Goal: Complete application form

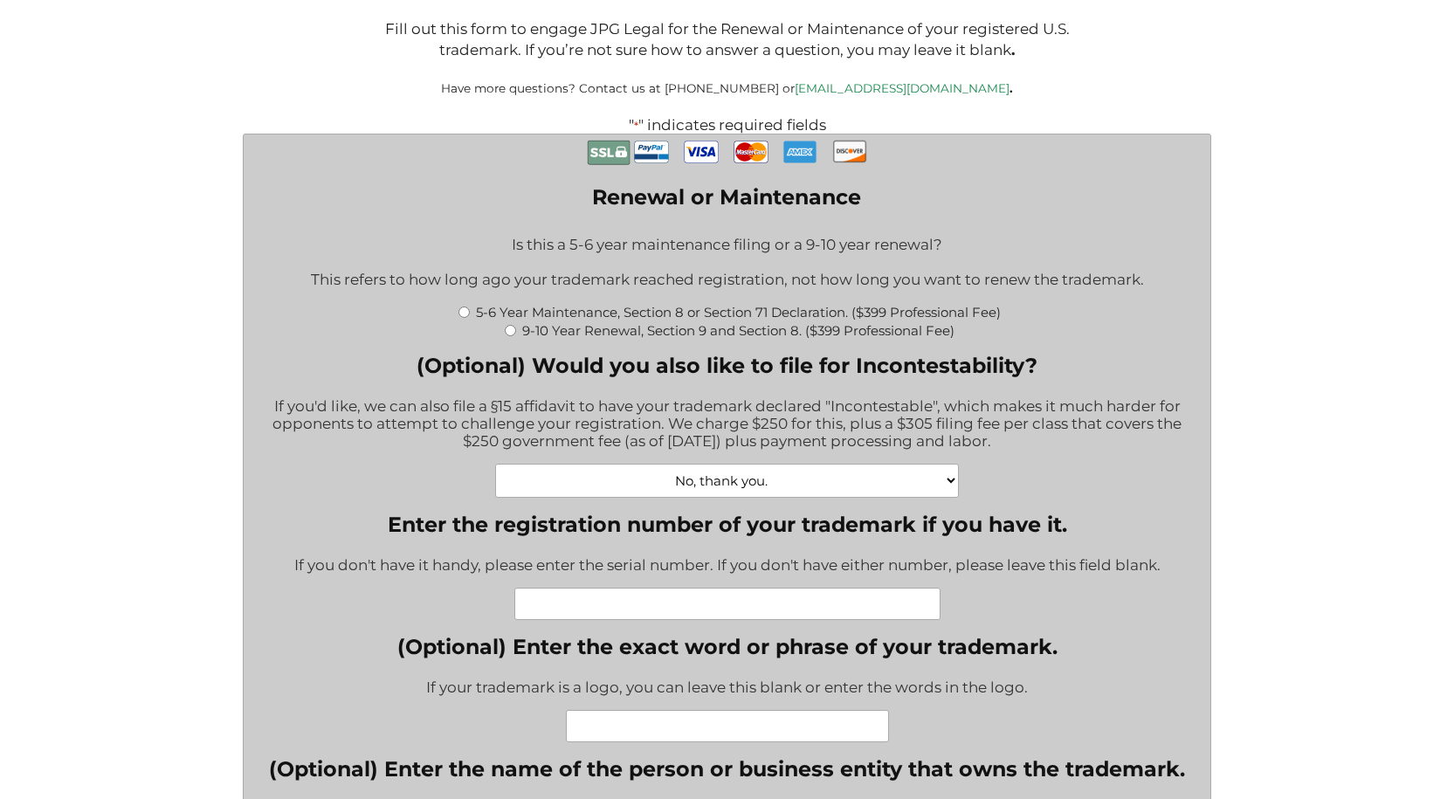
scroll to position [349, 0]
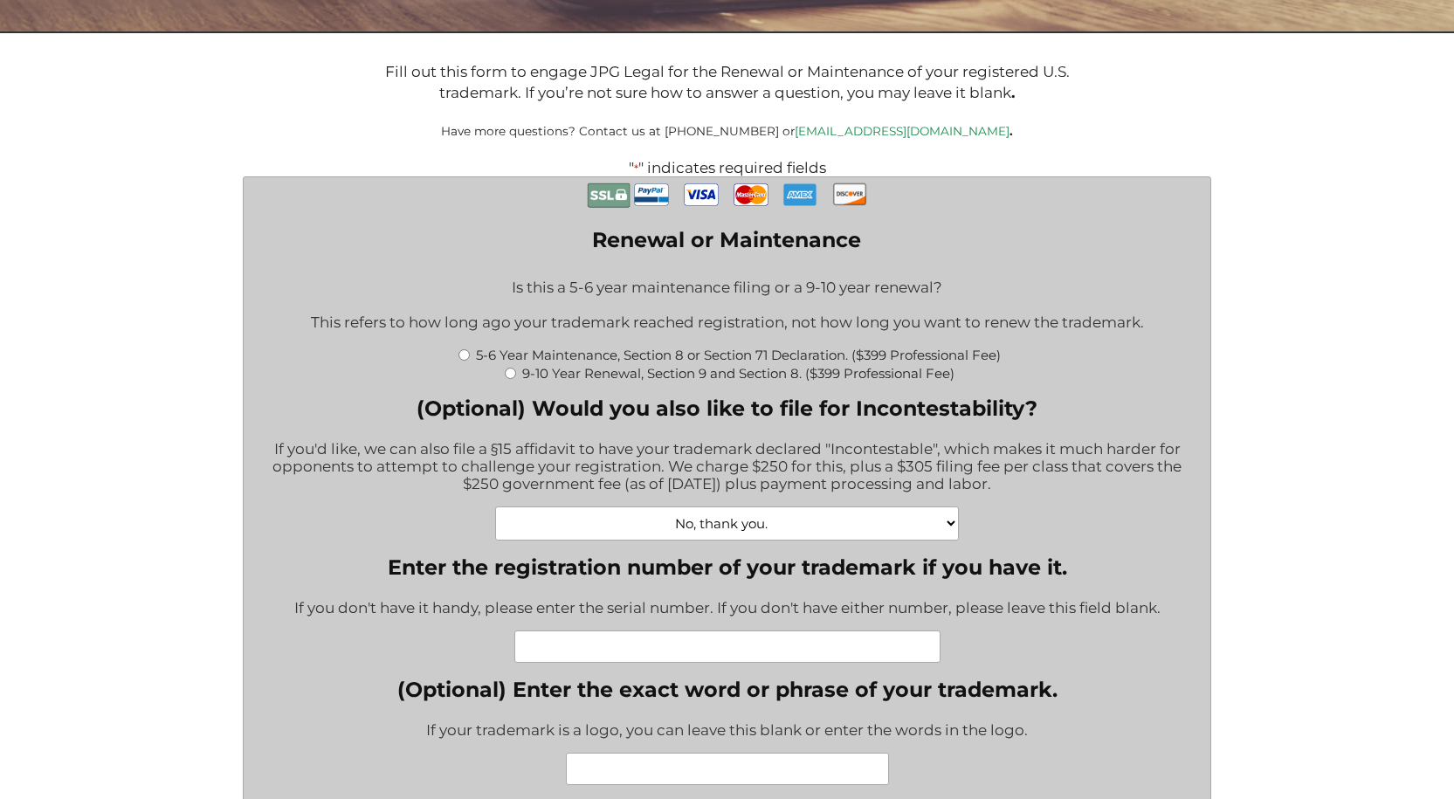
click at [508, 375] on input "9-10 Year Renewal, Section 9 and Section 8. ($399 Professional Fee)" at bounding box center [510, 373] width 11 height 11
radio input "true"
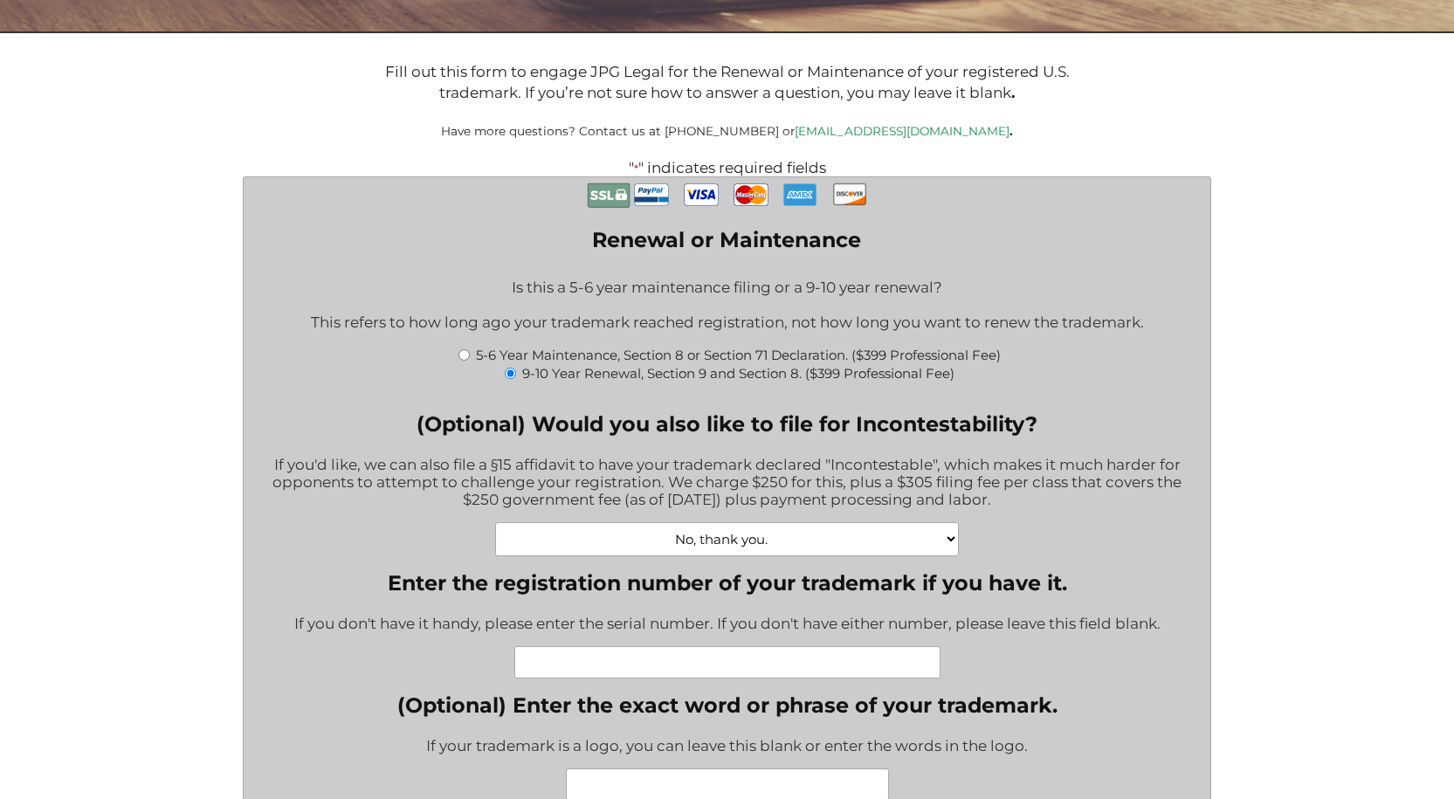
type input "$1,064.00"
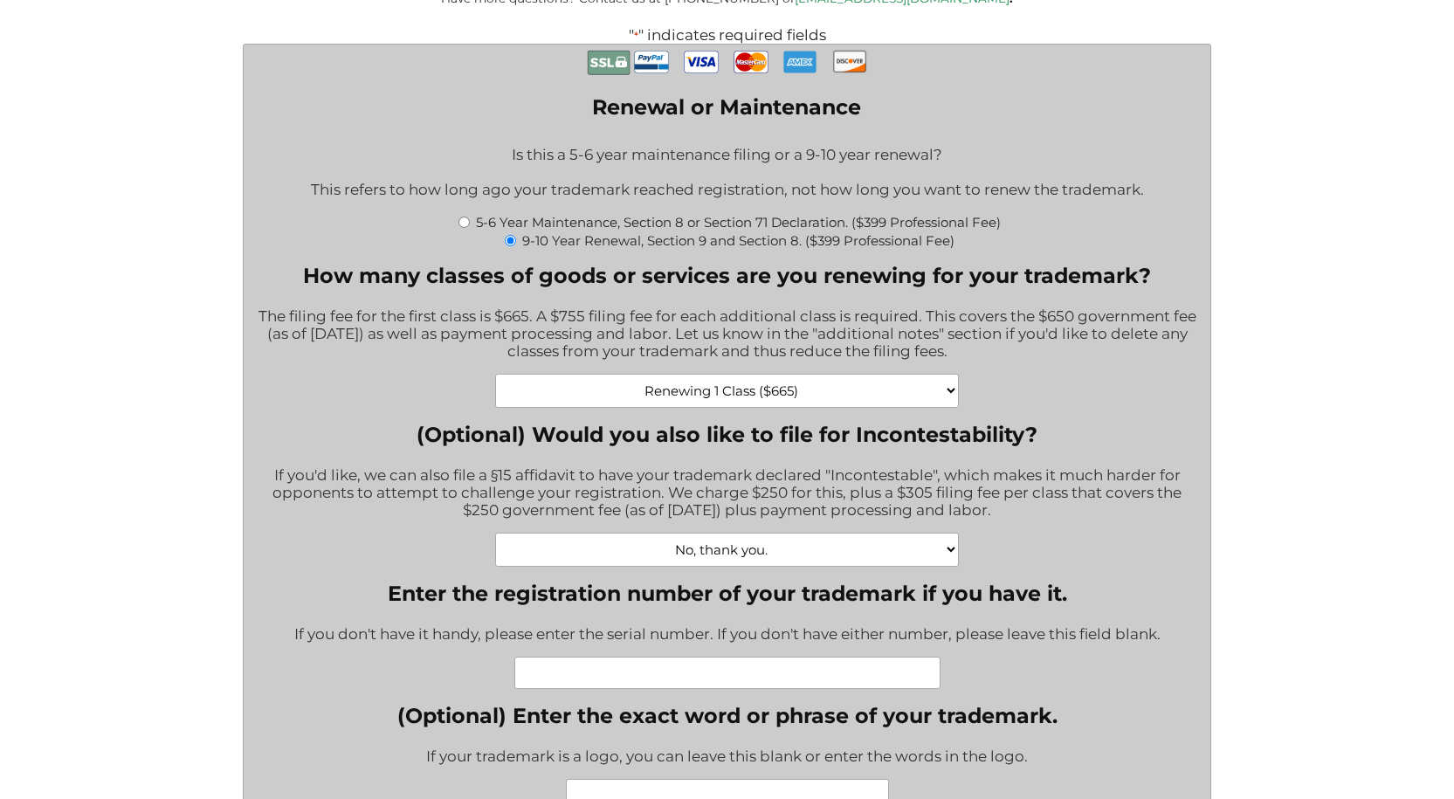
scroll to position [524, 0]
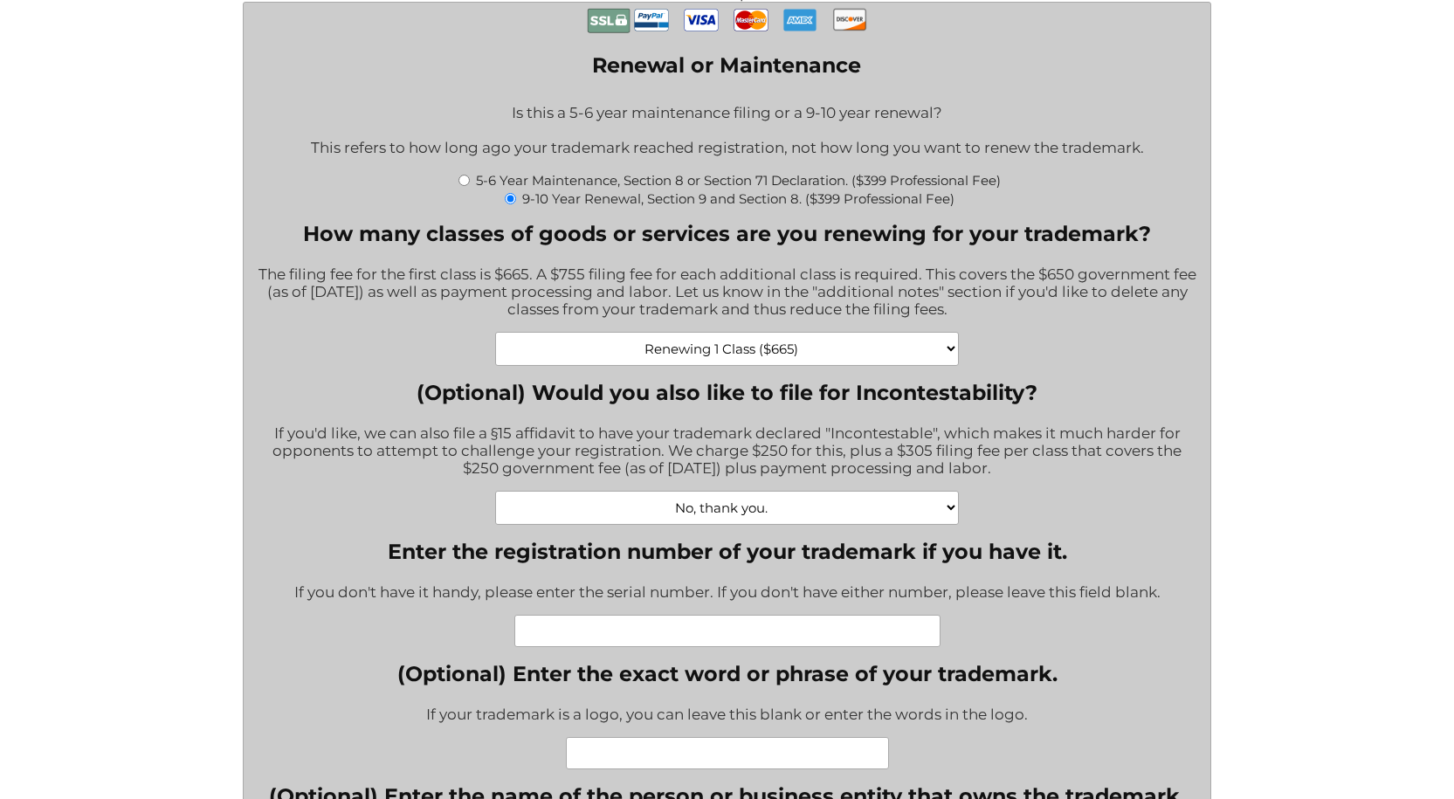
click at [804, 355] on select "Renewing 1 Class ($665) Renewing 2 Classes ($1420) Renewing 3 Classes ($2175) R…" at bounding box center [726, 349] width 463 height 34
click at [462, 184] on input "5-6 Year Maintenance, Section 8 or Section 71 Declaration. ($399 Professional F…" at bounding box center [463, 180] width 11 height 11
radio input "true"
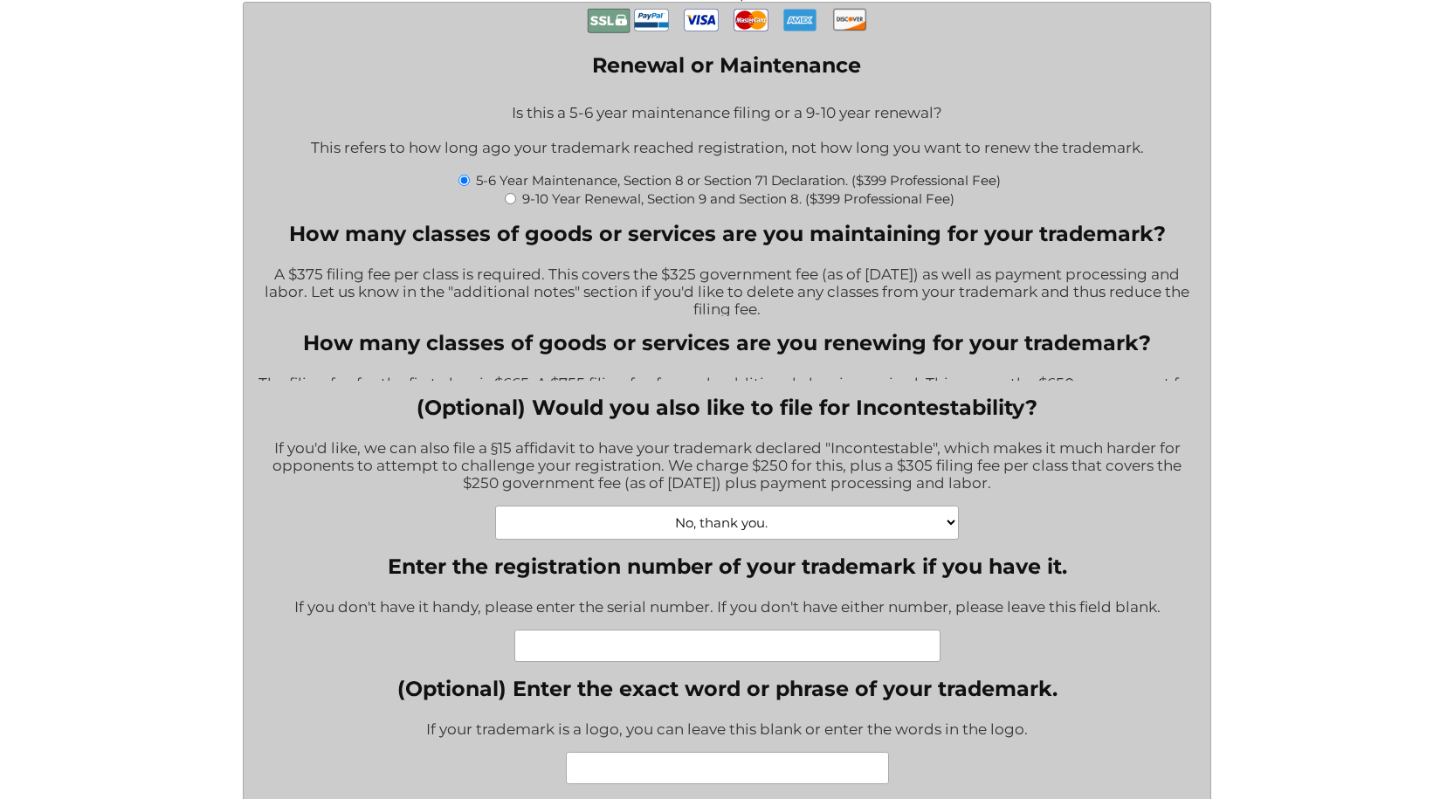
type input "$774.00"
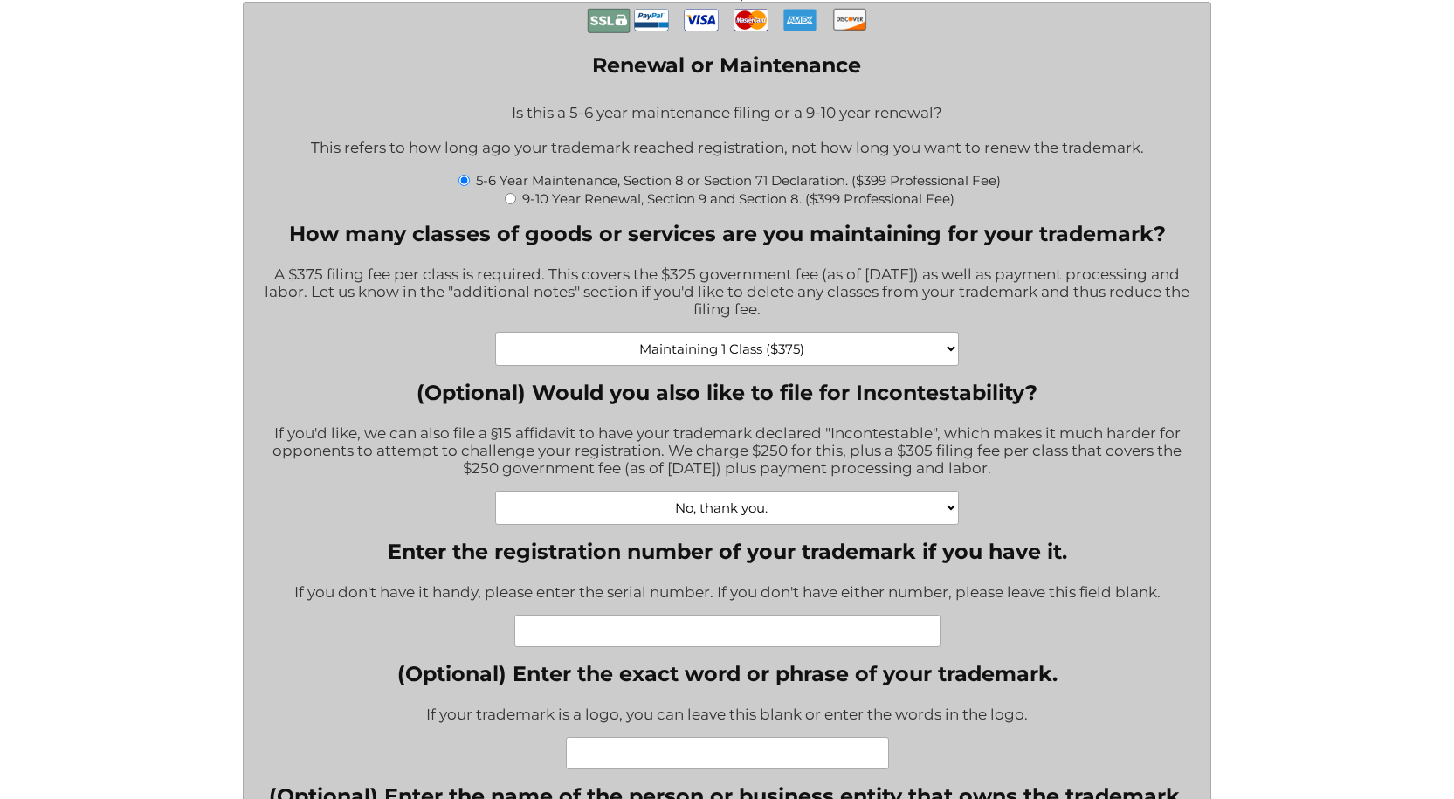
click at [513, 200] on input "9-10 Year Renewal, Section 9 and Section 8. ($399 Professional Fee)" at bounding box center [510, 198] width 11 height 11
radio input "true"
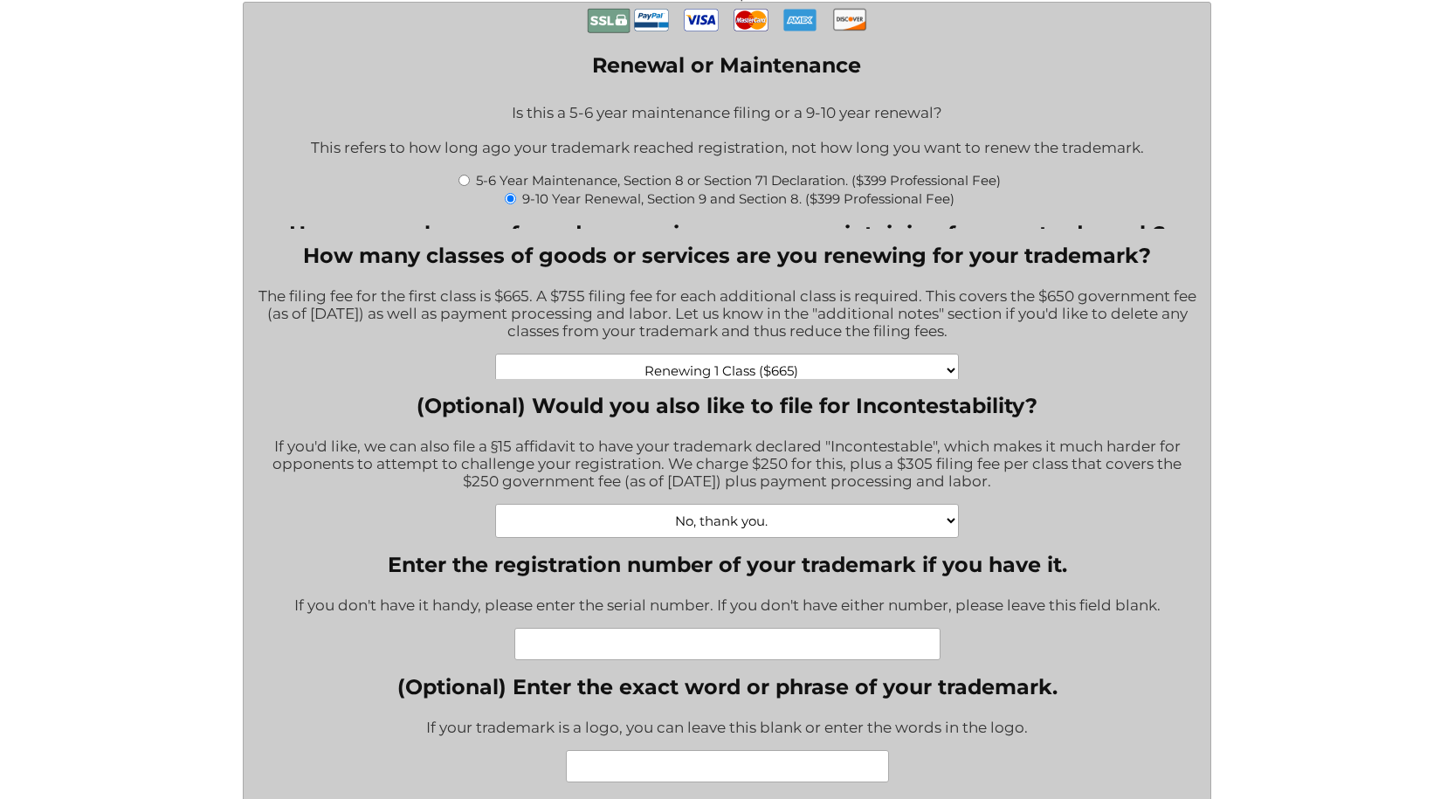
type input "$1,064.00"
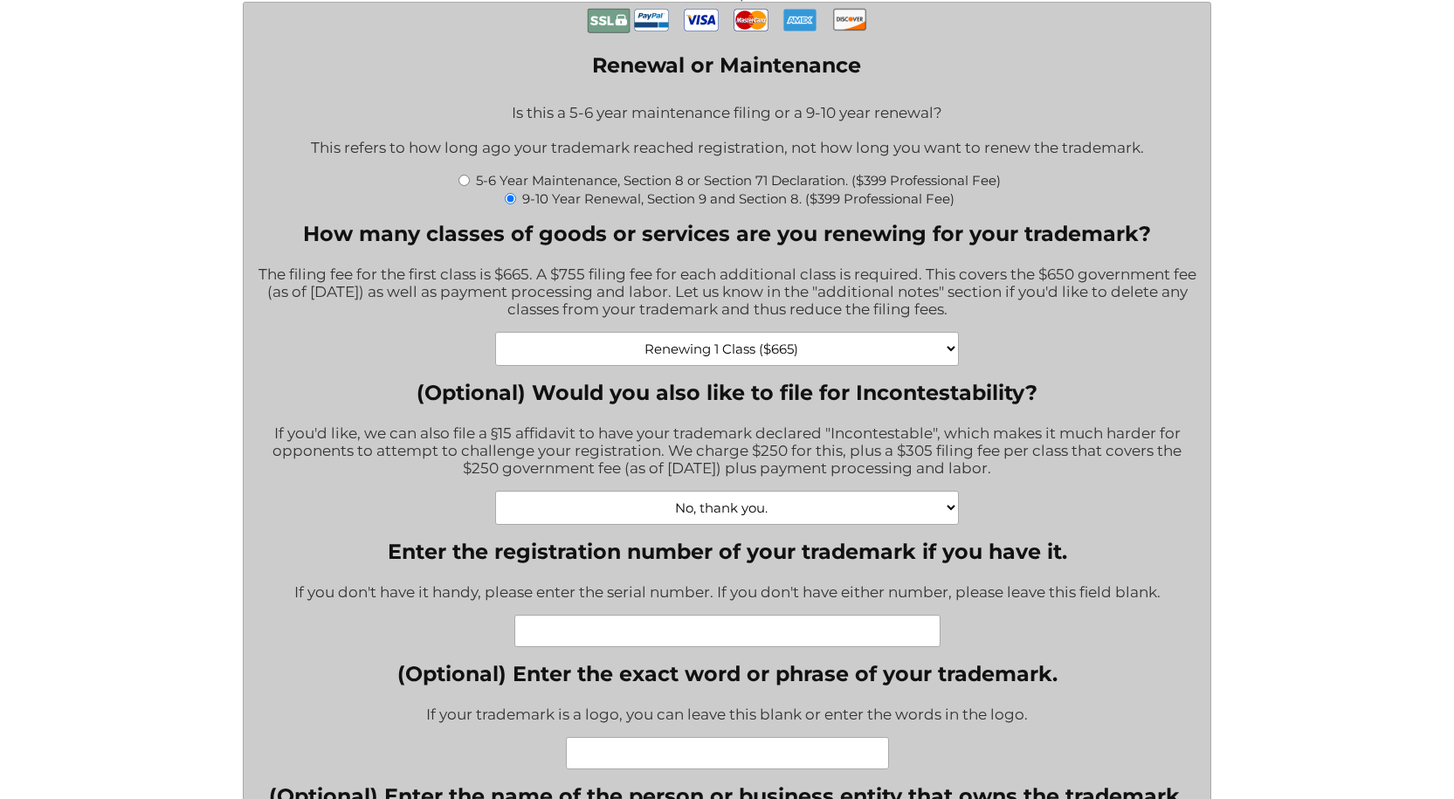
scroll to position [698, 0]
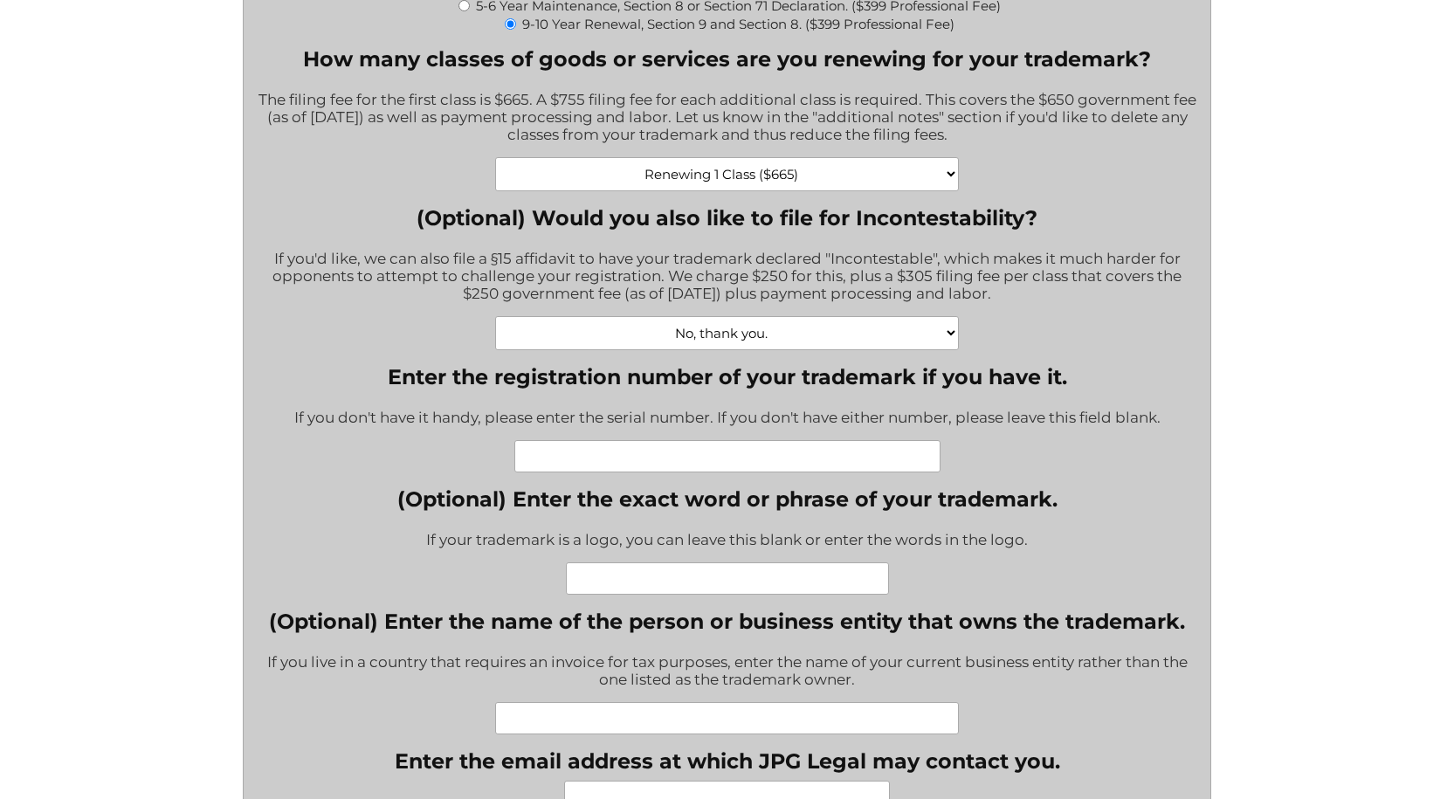
click at [615, 461] on input "Enter the registration number of your trademark if you have it." at bounding box center [727, 456] width 426 height 32
paste input "5019985"
type input "5019985"
click at [657, 582] on input "(Optional) Enter the exact word or phrase of your trademark." at bounding box center [727, 578] width 323 height 32
paste input "THE YACHT MARKET"
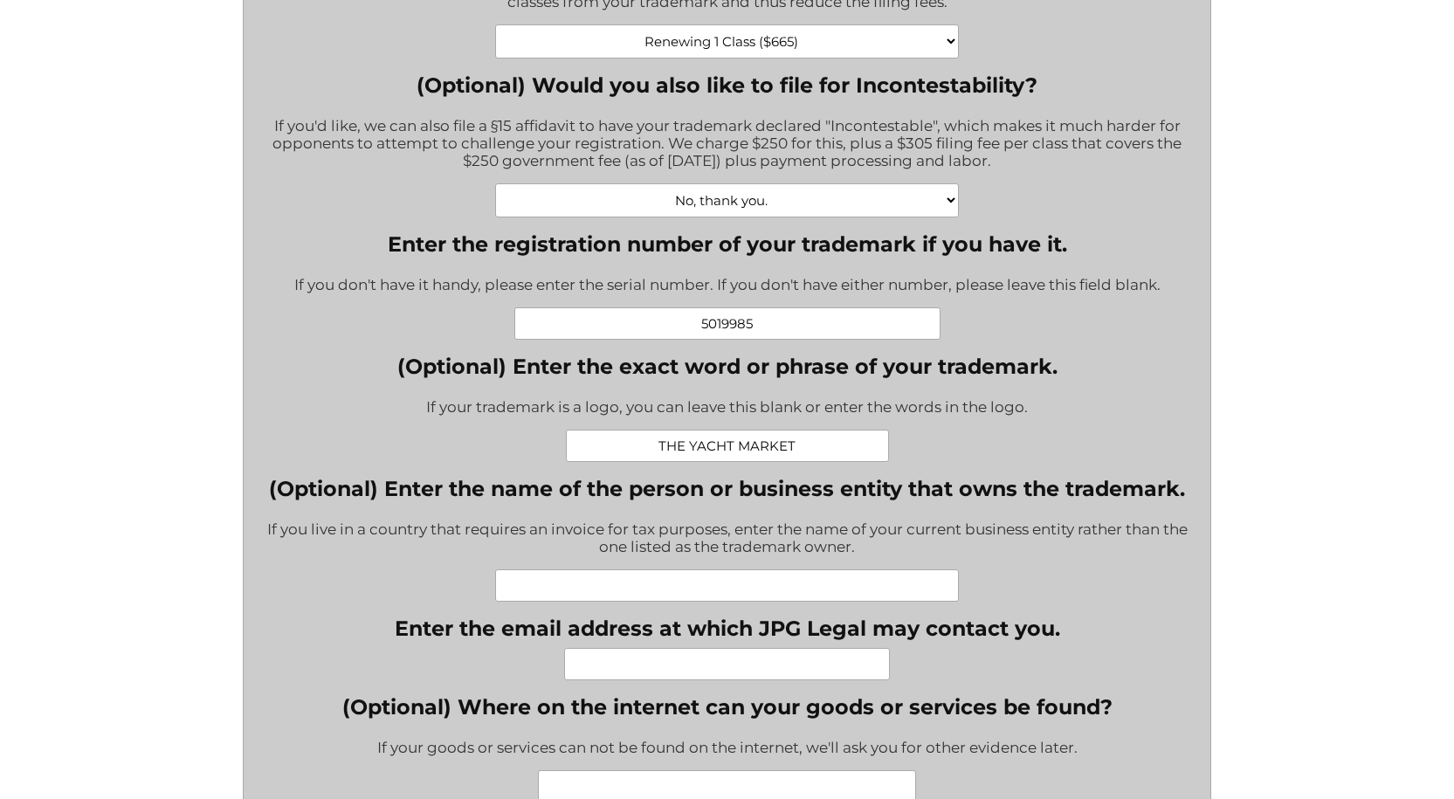
scroll to position [873, 0]
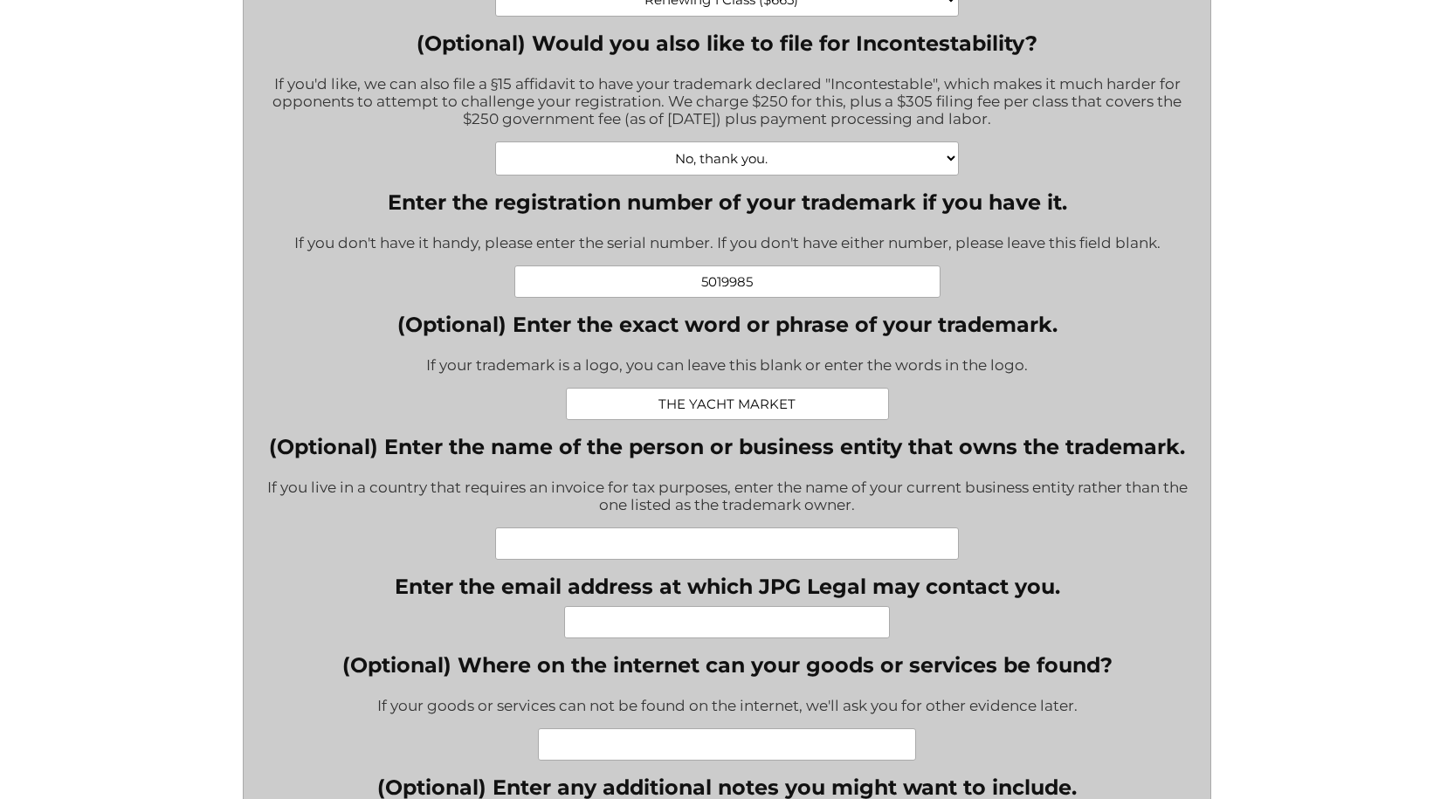
type input "THE YACHT MARKET"
click at [661, 543] on input "(Optional) Enter the name of the person or business entity that owns the tradem…" at bounding box center [726, 543] width 463 height 32
type input "[DOMAIN_NAME] Limited"
click at [1081, 510] on div "If you live in a country that requires an invoice for tax purposes, enter the n…" at bounding box center [727, 497] width 940 height 60
click at [690, 627] on input "Enter the email address at which JPG Legal may contact you." at bounding box center [727, 622] width 326 height 32
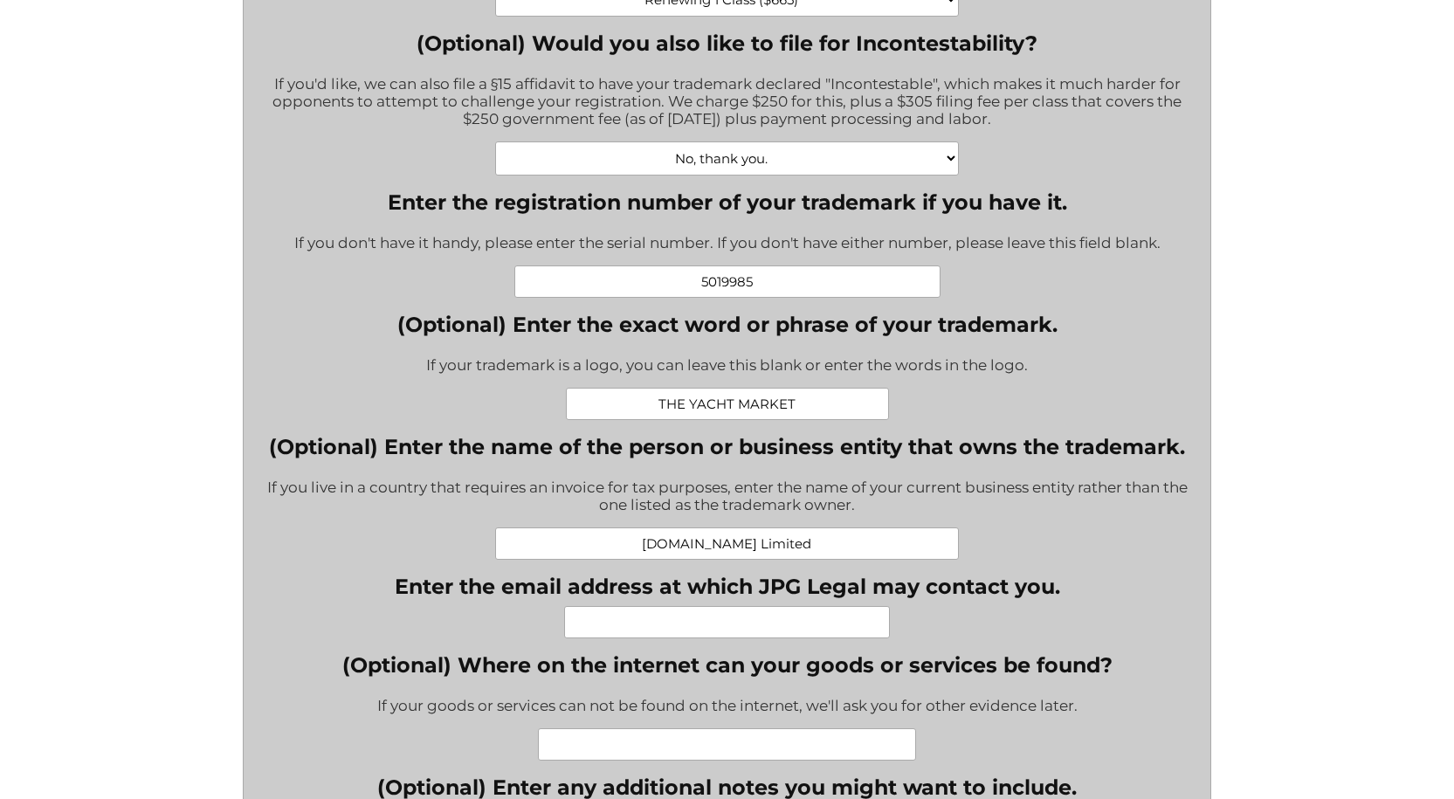
type input "[EMAIL_ADDRESS][DOMAIN_NAME]"
click at [1010, 537] on div "[DOMAIN_NAME] Limited" at bounding box center [727, 543] width 940 height 32
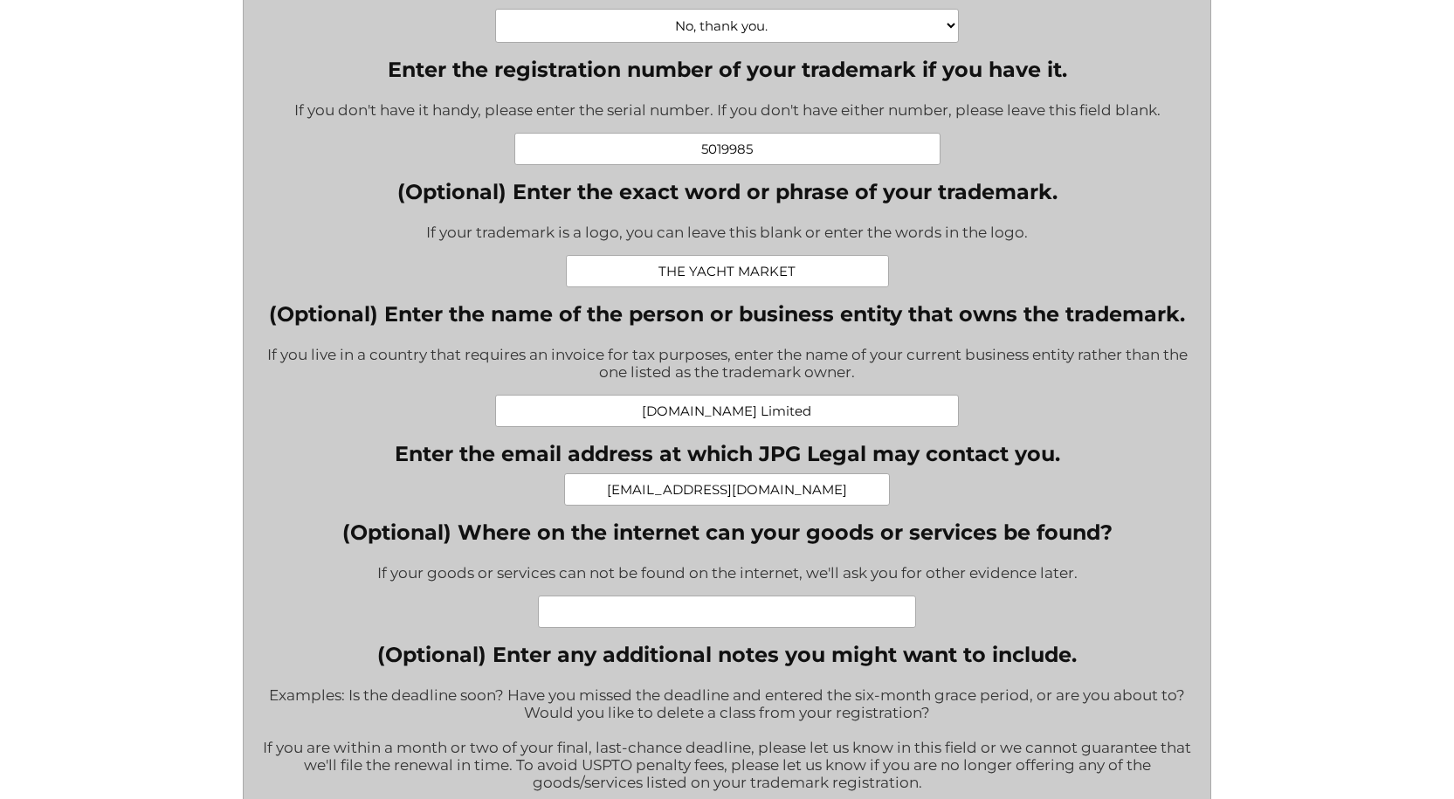
scroll to position [1048, 0]
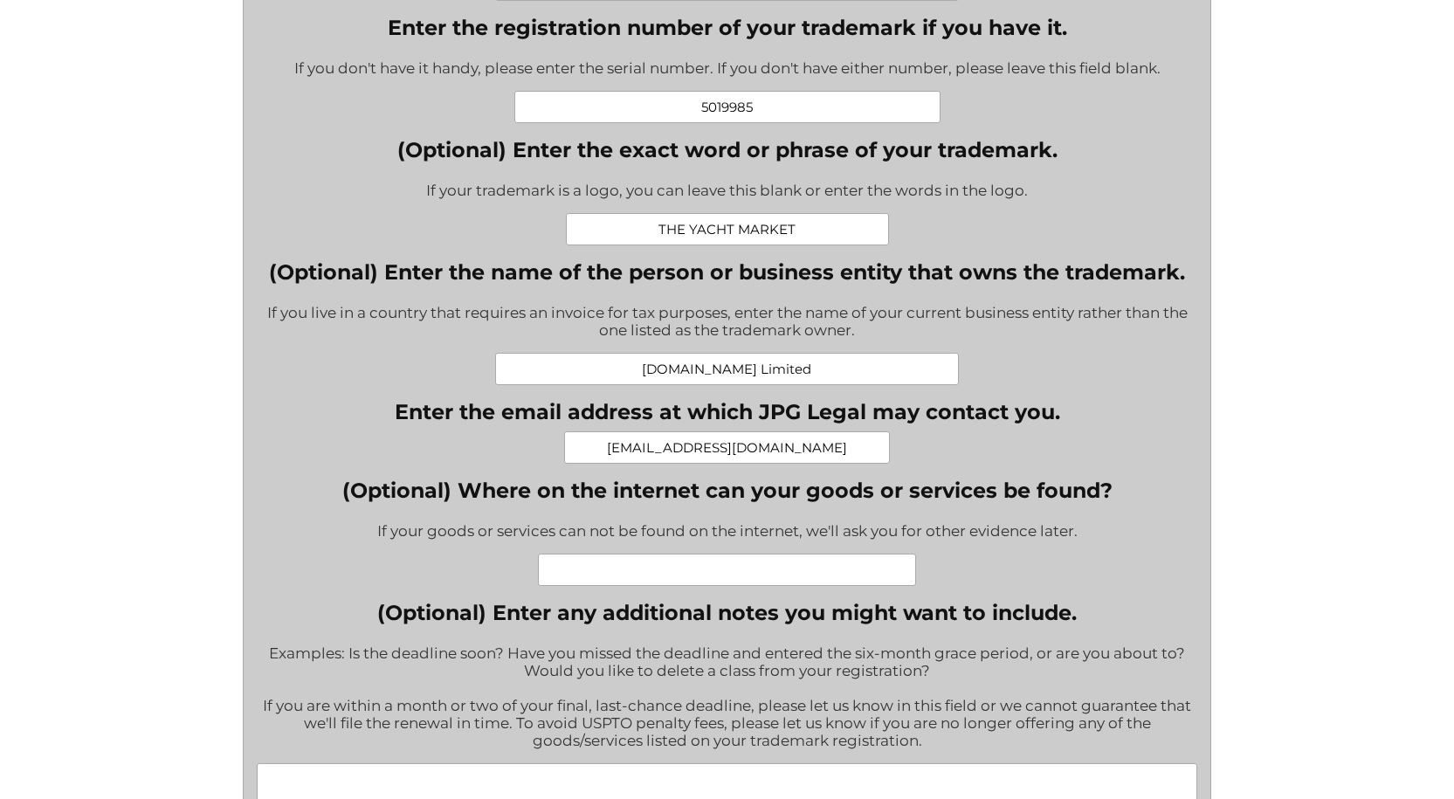
click at [691, 561] on input "(Optional) Where on the internet can your goods or services be found?" at bounding box center [727, 570] width 378 height 32
paste input "[URL][DOMAIN_NAME]"
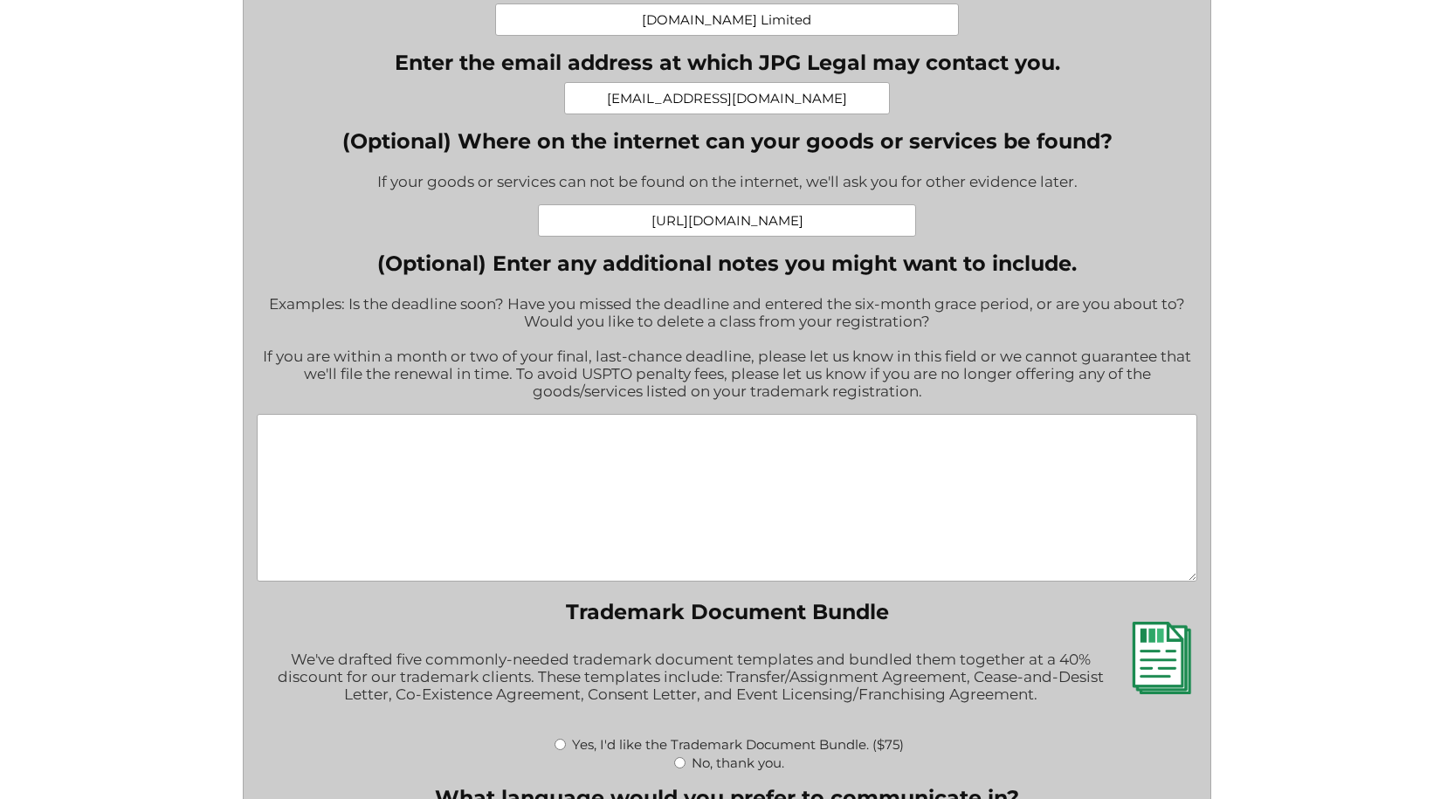
scroll to position [1572, 0]
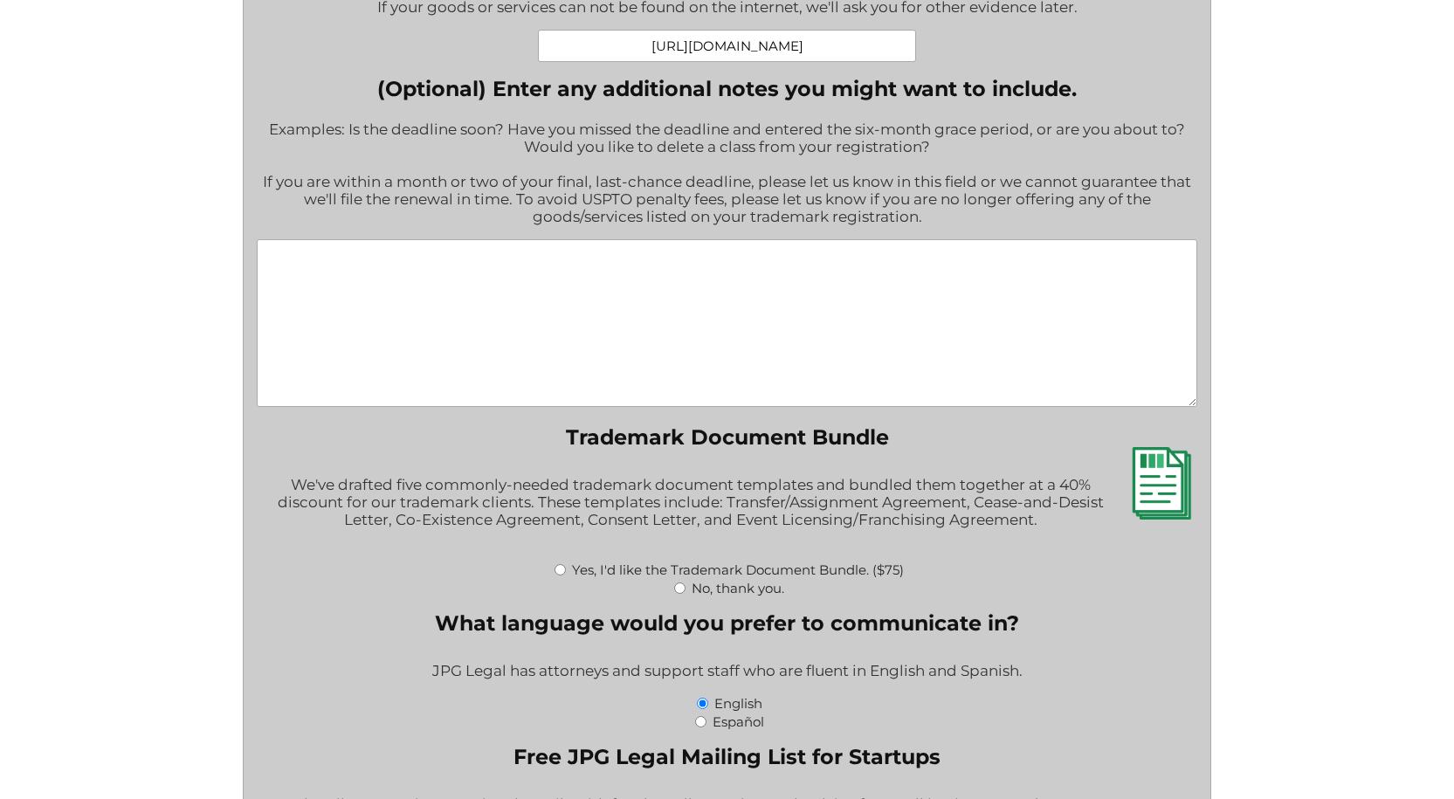
type input "[URL][DOMAIN_NAME]"
click at [701, 590] on label "No, thank you." at bounding box center [738, 588] width 93 height 17
click at [685, 590] on input "No, thank you." at bounding box center [679, 587] width 11 height 11
radio input "true"
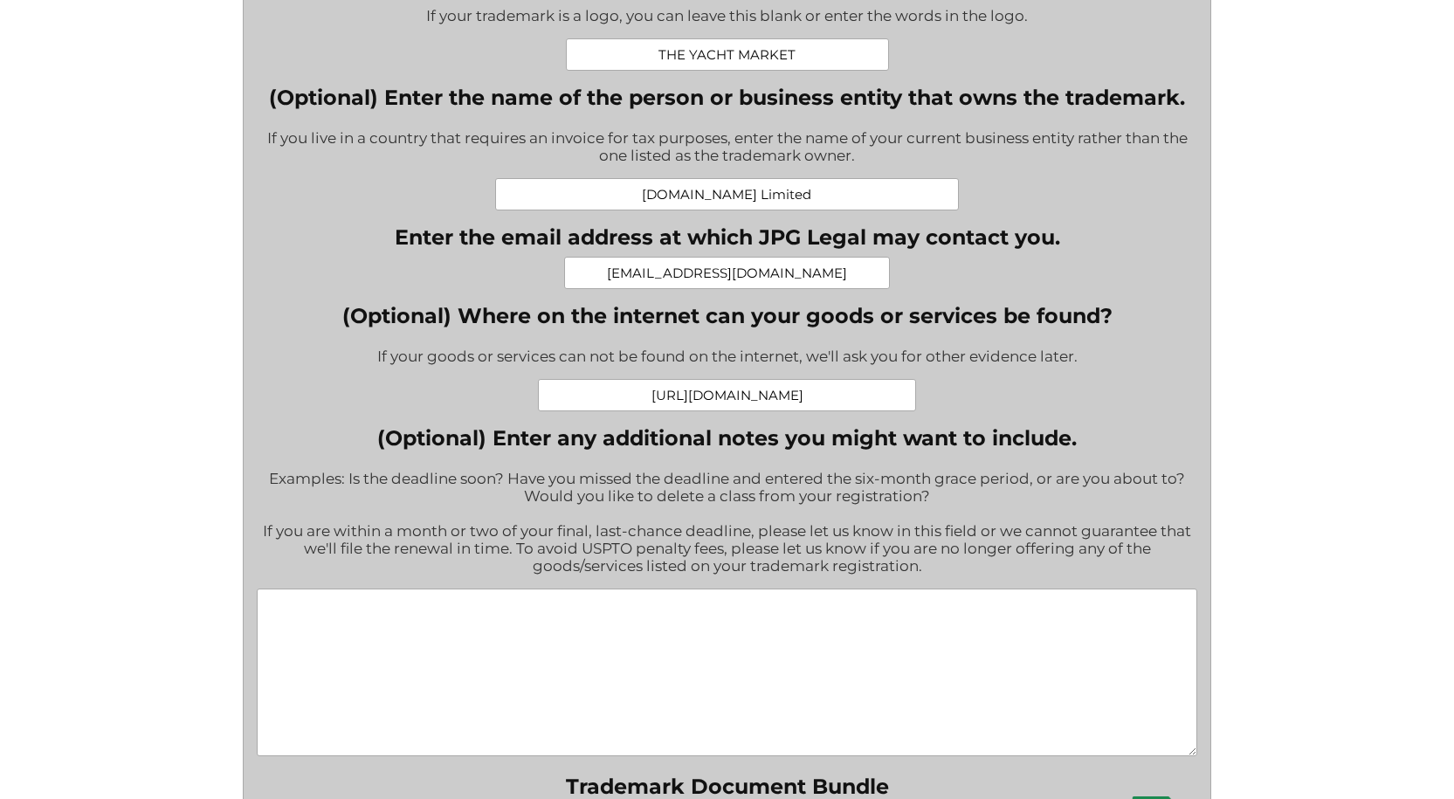
scroll to position [524, 0]
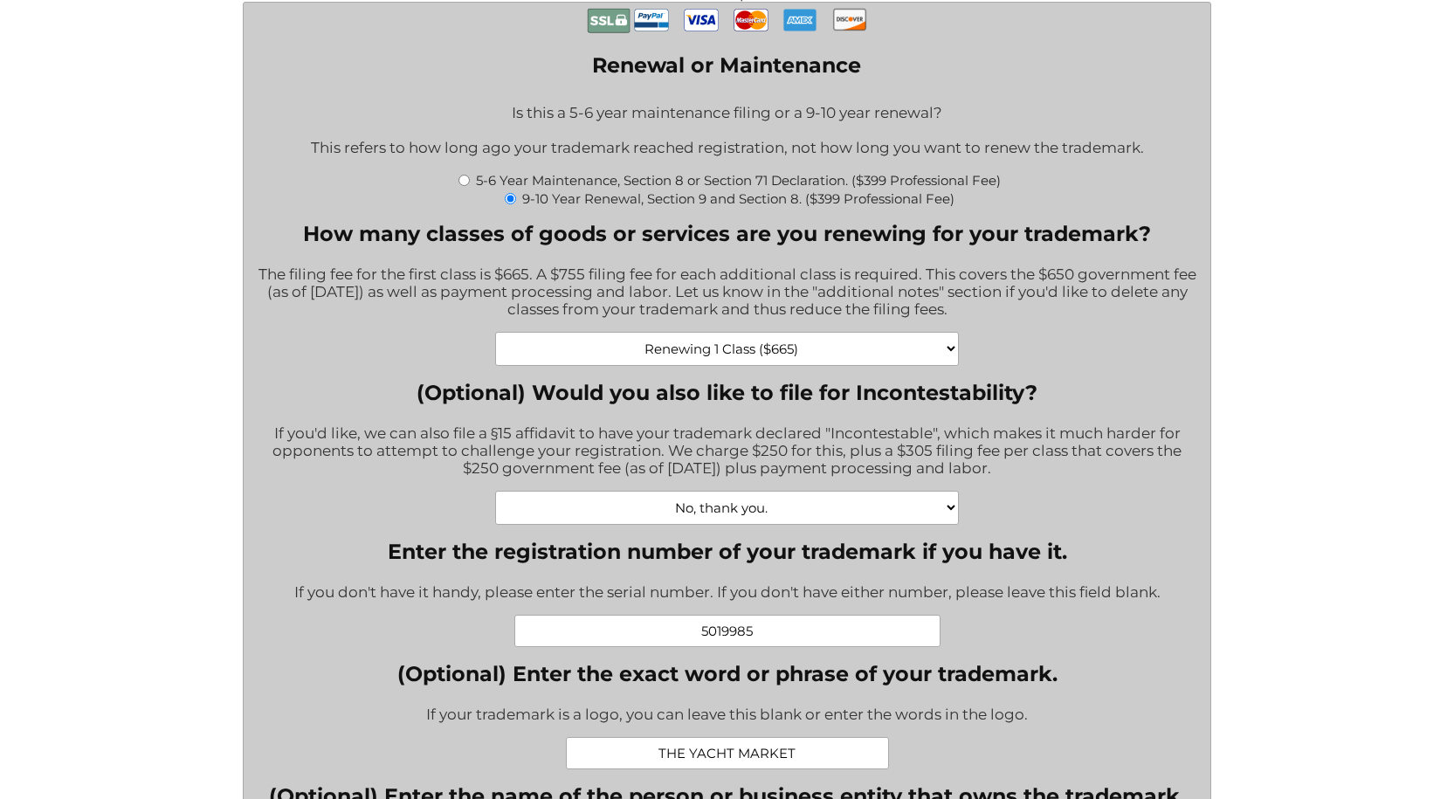
click at [732, 632] on input "5019985" at bounding box center [727, 631] width 426 height 32
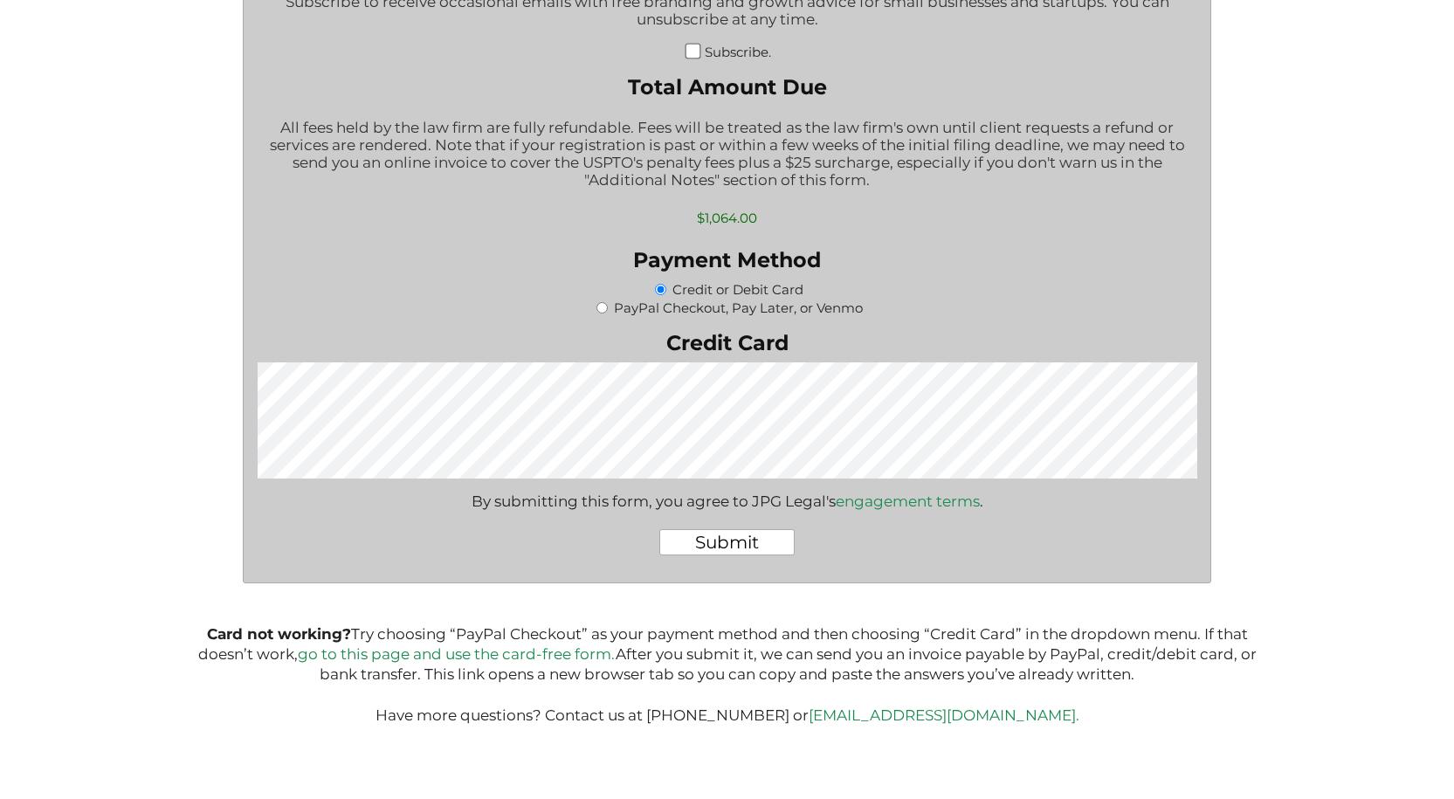
scroll to position [2435, 0]
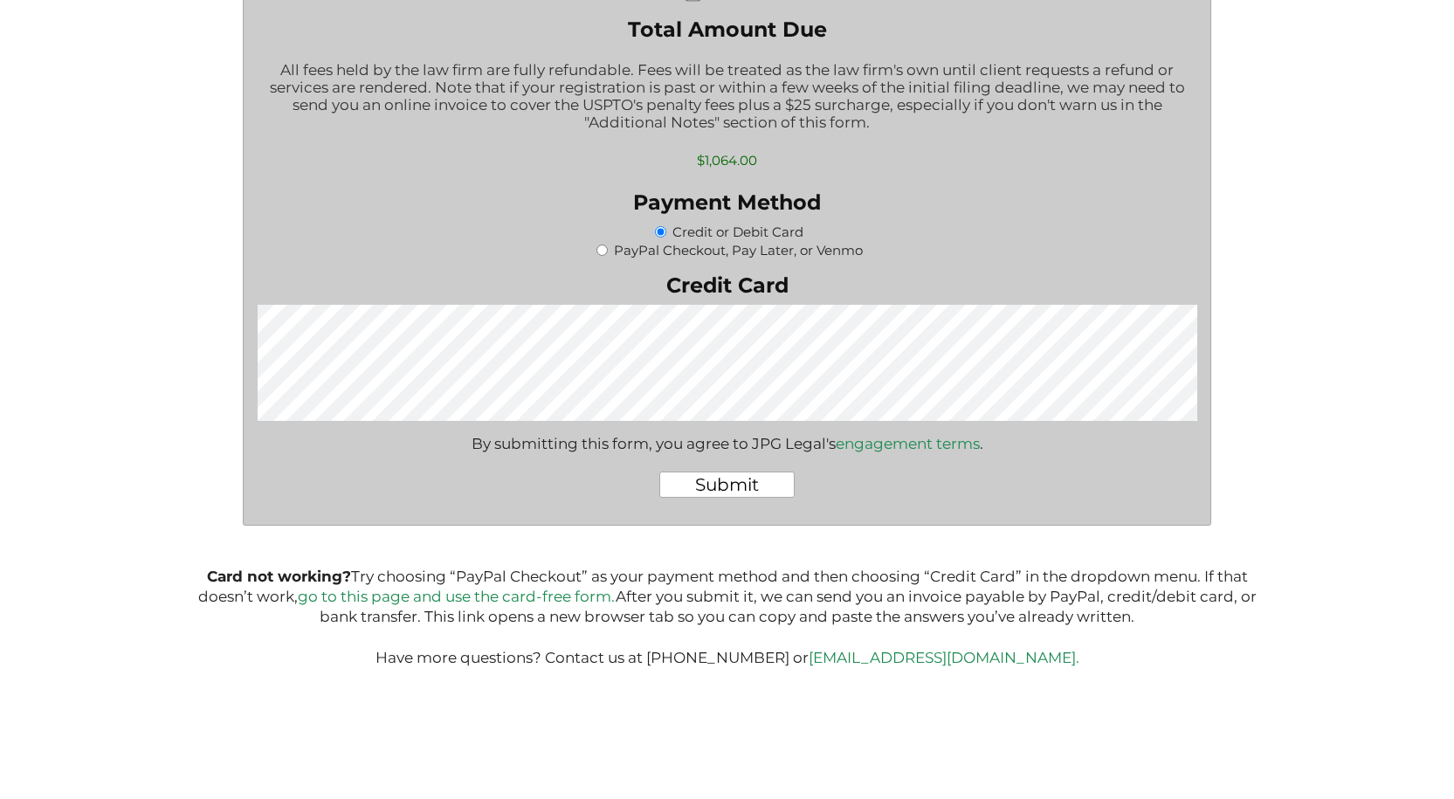
click at [723, 485] on input "Submit" at bounding box center [726, 484] width 135 height 26
click at [751, 484] on input "Submit" at bounding box center [726, 484] width 135 height 26
